Goal: Information Seeking & Learning: Learn about a topic

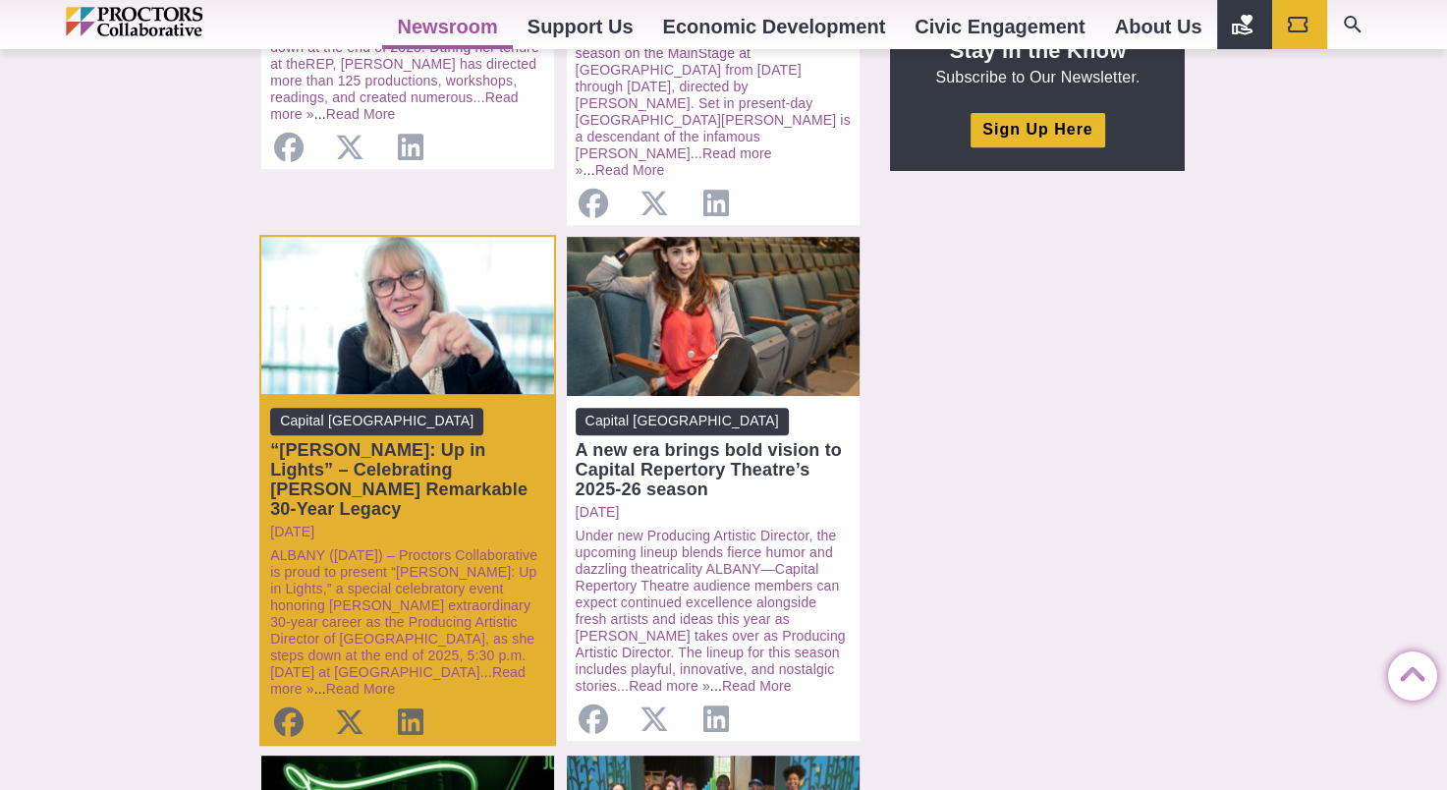
scroll to position [786, 0]
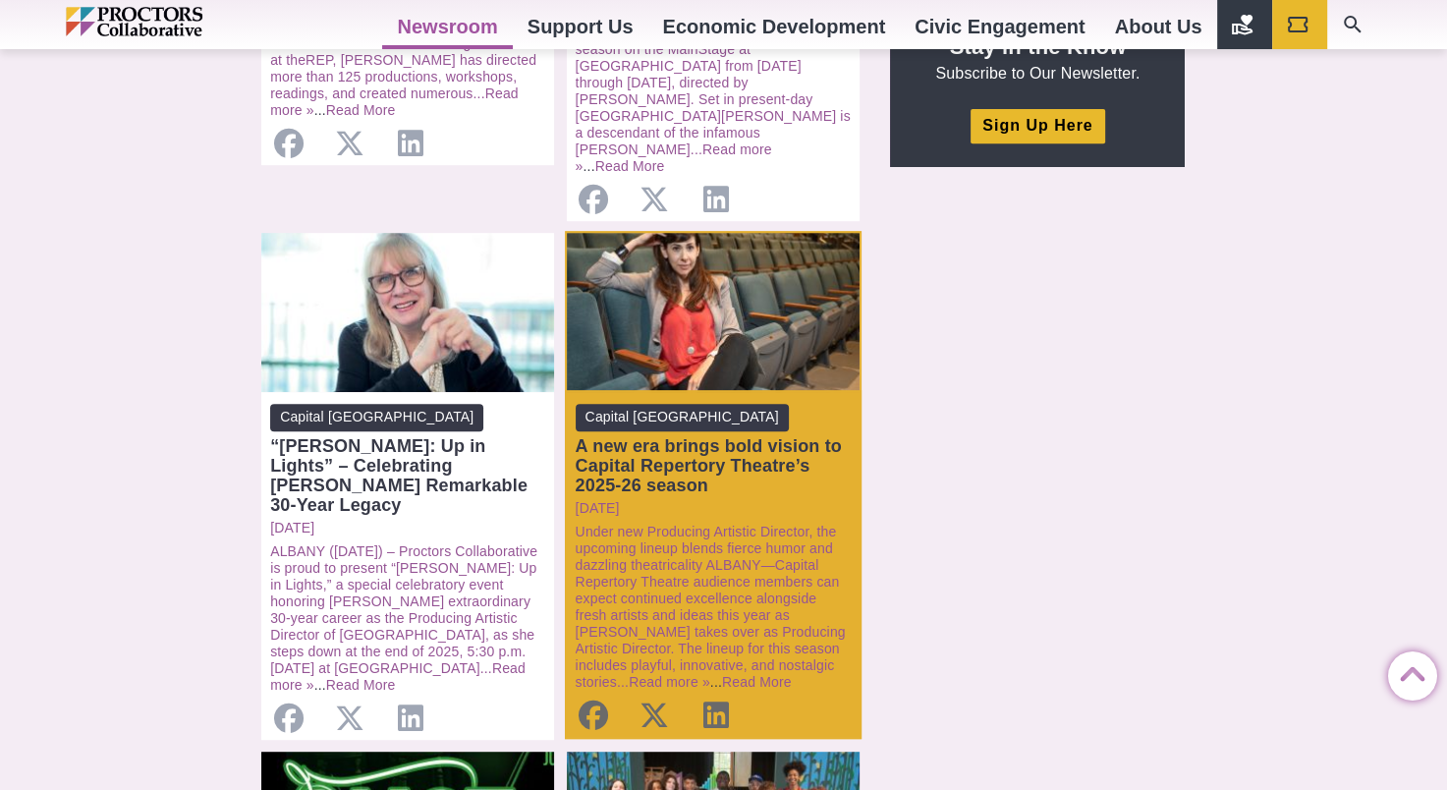
click at [648, 436] on div "A new era brings bold vision to Capital Repertory Theatre’s 2025-26 season" at bounding box center [713, 465] width 275 height 59
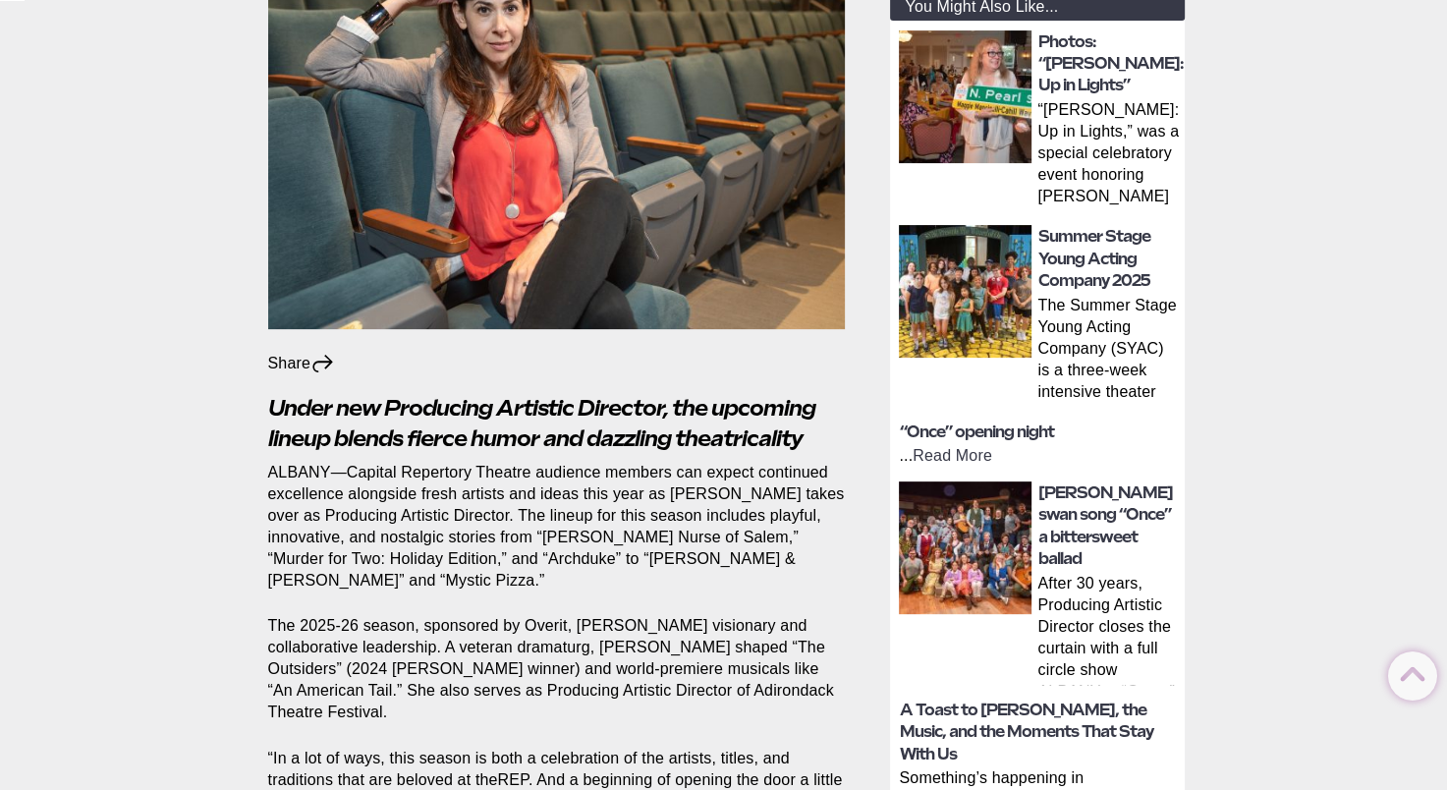
scroll to position [491, 0]
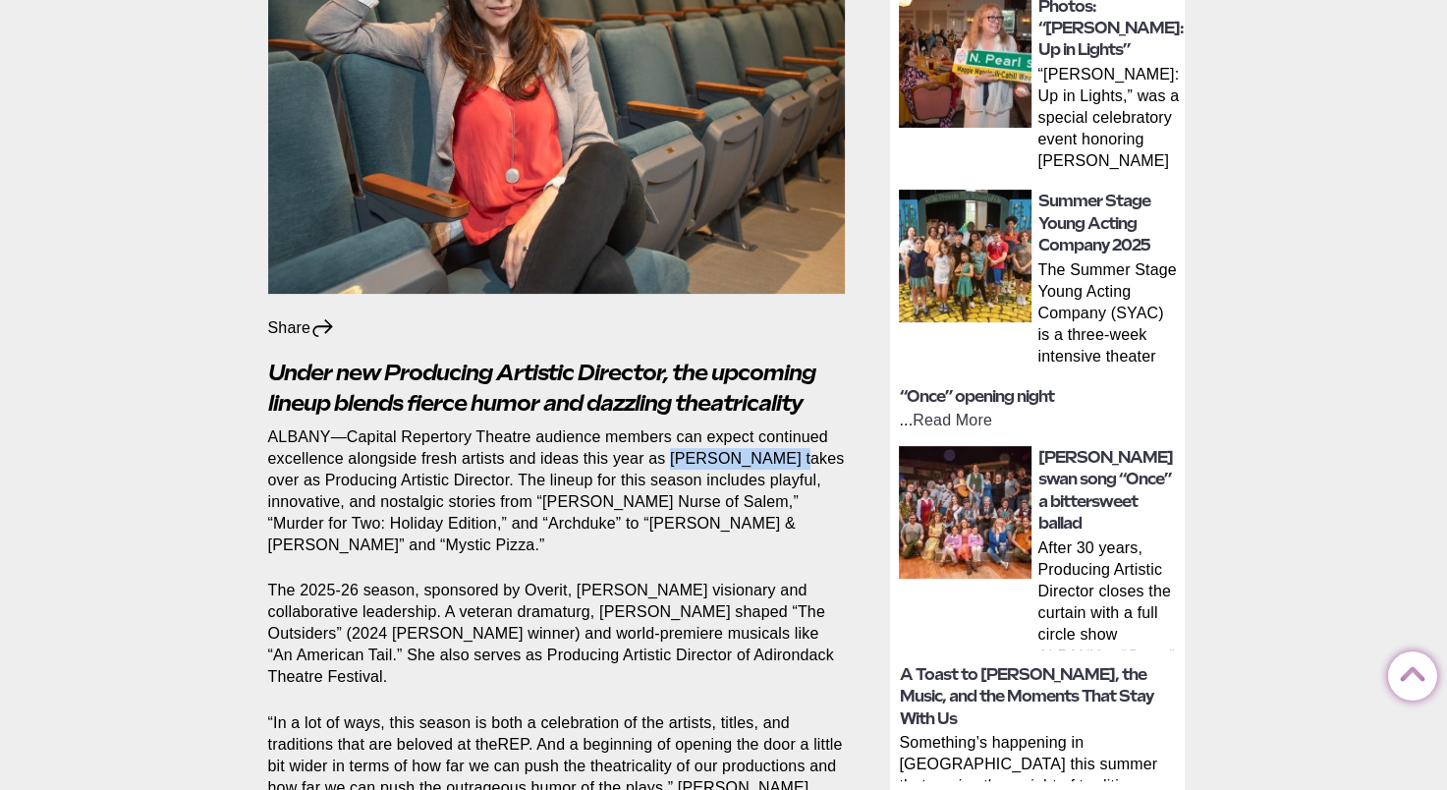
drag, startPoint x: 673, startPoint y: 456, endPoint x: 783, endPoint y: 448, distance: 110.3
click at [783, 448] on p "ALBANY—Capital Repertory Theatre audience members can expect continued excellen…" at bounding box center [557, 491] width 578 height 130
drag, startPoint x: 783, startPoint y: 448, endPoint x: 766, endPoint y: 461, distance: 21.0
copy p "[PERSON_NAME]"
